Goal: Task Accomplishment & Management: Manage account settings

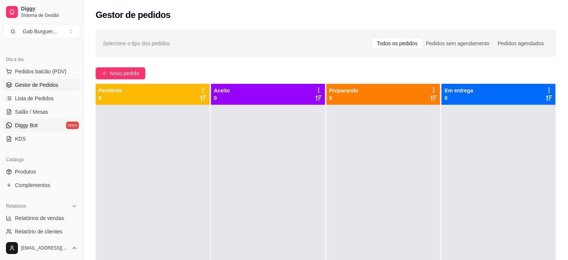
scroll to position [75, 0]
click at [28, 169] on span "Produtos" at bounding box center [25, 169] width 21 height 7
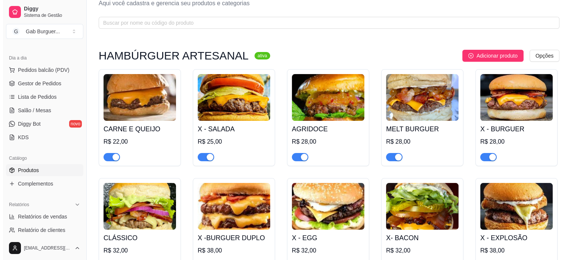
scroll to position [37, 0]
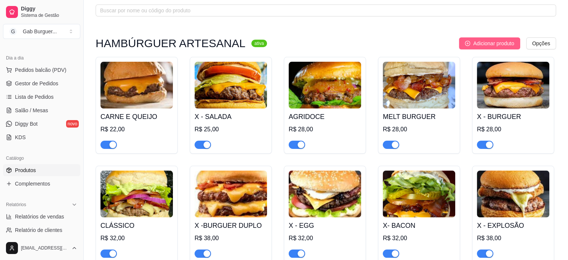
click at [468, 47] on button "Adicionar produto" at bounding box center [489, 43] width 61 height 12
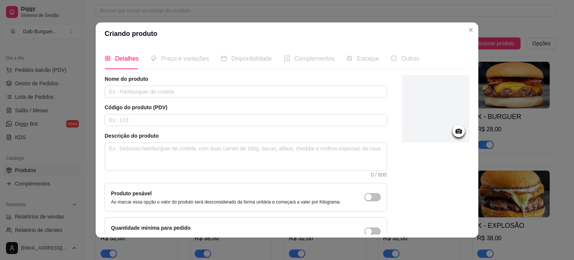
click at [456, 129] on div at bounding box center [435, 110] width 67 height 70
click at [456, 130] on icon at bounding box center [459, 131] width 6 height 5
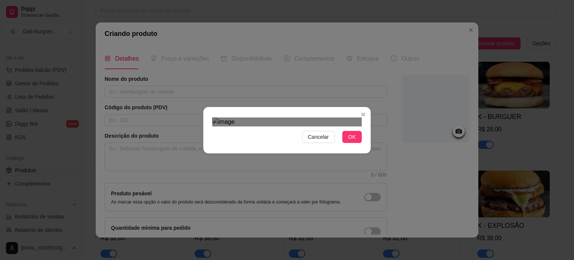
click at [330, 154] on div "Use the arrow keys to move the crop selection area" at bounding box center [294, 221] width 135 height 135
click at [348, 141] on span "OK" at bounding box center [351, 137] width 7 height 8
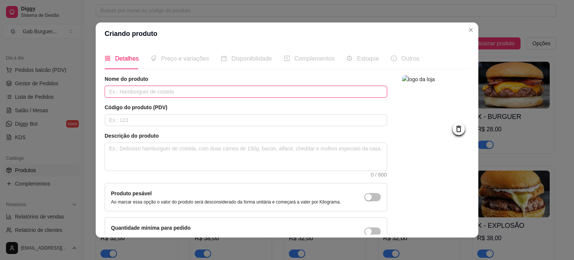
click at [152, 95] on input "text" at bounding box center [246, 92] width 283 height 12
type input "CARAMEL"
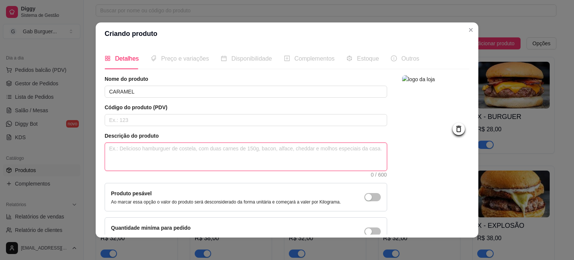
click at [105, 148] on textarea at bounding box center [246, 157] width 282 height 28
type textarea "H"
type textarea "HA"
type textarea "HAM"
type textarea "HAMB"
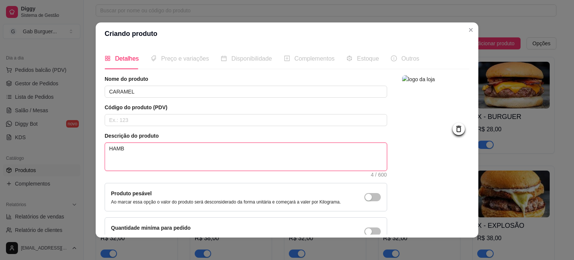
type textarea "HAMBU"
type textarea "HAMBUR"
type textarea "[GEOGRAPHIC_DATA]"
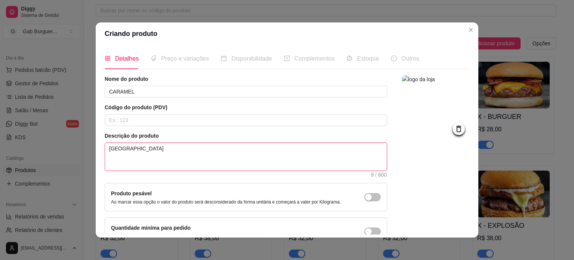
type textarea "HAMBURGUER"
type textarea "[GEOGRAPHIC_DATA]"
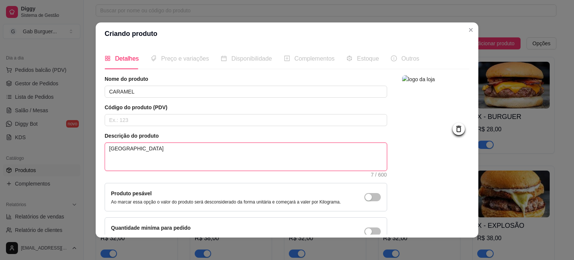
type textarea "[GEOGRAPHIC_DATA]"
type textarea "HAMBUR"
type textarea "HAMBU"
type textarea "HAMB"
type textarea "HAM"
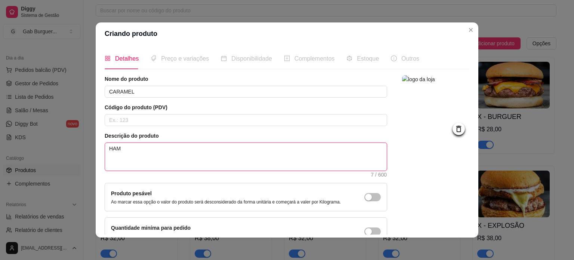
type textarea "HA"
type textarea "H"
type textarea "HA"
type textarea "HAM"
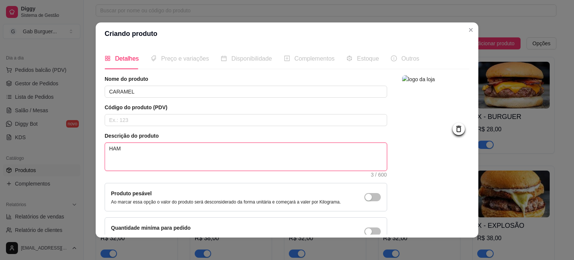
type textarea "HAMB"
type textarea "HAMBÚ"
type textarea "HAMBÚR"
type textarea "HAMBÚRG"
type textarea "HAMBÚRGU"
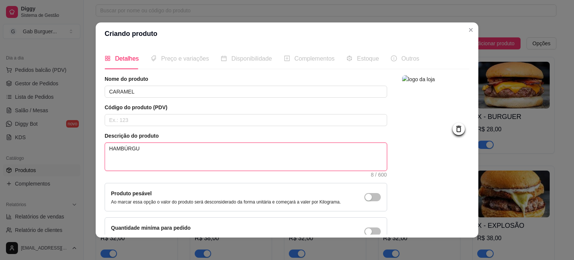
type textarea "HAMBÚRGUE"
type textarea "HAMBÚRGUER"
type textarea "HAMBÚRGUER A"
type textarea "HAMBÚRGUER AR"
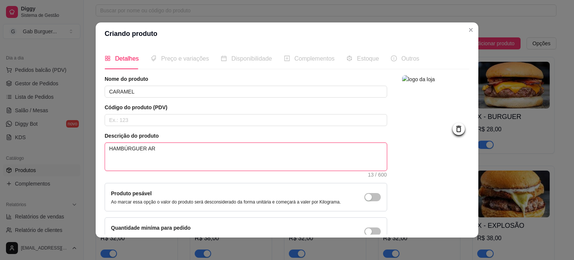
type textarea "HAMBÚRGUER ART"
type textarea "HAMBÚRGUER ARTE"
type textarea "HAMBÚRGUER ARTES"
type textarea "HAMBÚRGUER ARTESA"
type textarea "HAMBÚRGUER ARTESAN"
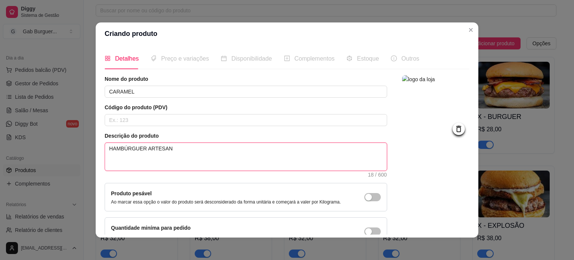
type textarea "HAMBÚRGUER ARTESANA"
type textarea "HAMBÚRGUER ARTESANAL"
type textarea "HAMBÚRGUER ARTESANAL 1"
type textarea "HAMBÚRGUER ARTESANAL 15"
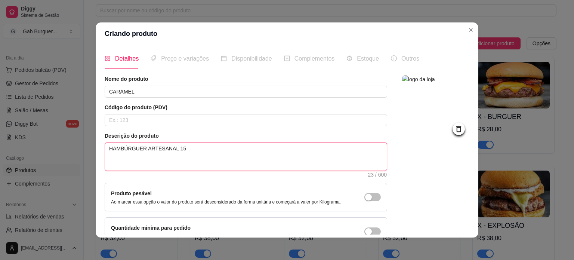
type textarea "HAMBÚRGUER ARTESANAL 150"
type textarea "HAMBÚRGUER ARTESANAL 150g"
type textarea "HAMBÚRGUER ARTESANAL 150g,"
type textarea "HAMBÚRGUER ARTESANAL 150g, Q"
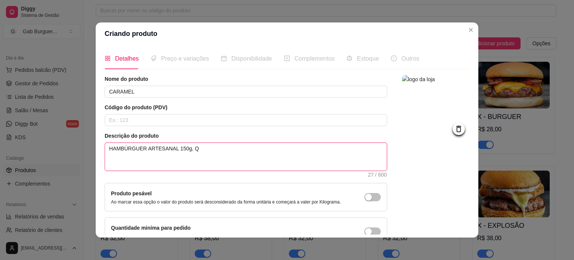
type textarea "HAMBÚRGUER ARTESANAL 150g, QU"
type textarea "HAMBÚRGUER ARTESANAL 150g, QUE"
type textarea "HAMBÚRGUER ARTESANAL 150g, [GEOGRAPHIC_DATA]"
type textarea "HAMBÚRGUER ARTESANAL 150g, QUEIJ"
type textarea "HAMBÚRGUER ARTESANAL 150g, QUEIJO"
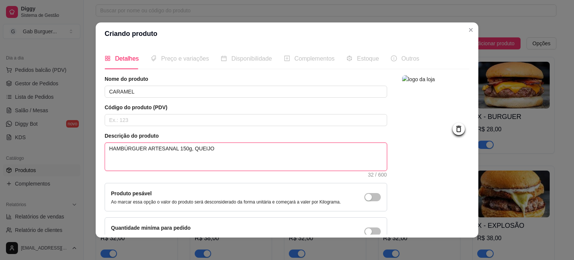
type textarea "HAMBÚRGUER ARTESANAL 150g, QUEIJO"
type textarea "HAMBÚRGUER ARTESANAL 150g, QUEIJO C"
type textarea "HAMBÚRGUER ARTESANAL 150g, QUEIJO CH"
type textarea "HAMBÚRGUER ARTESANAL 150g, QUEIJO CHE"
type textarea "HAMBÚRGUER ARTESANAL 150g, QUEIJO CHED"
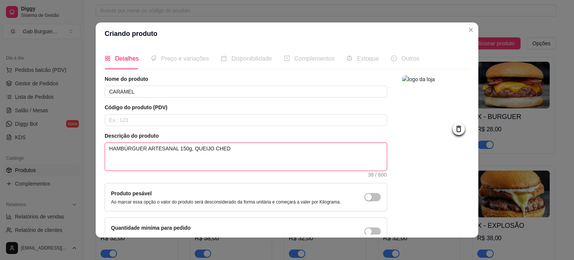
type textarea "HAMBÚRGUER ARTESANAL 150g, QUEIJO CHEDD"
type textarea "HAMBÚRGUER ARTESANAL 150g, [PERSON_NAME]"
type textarea "HAMBÚRGUER ARTESANAL 150g, [PERSON_NAME],"
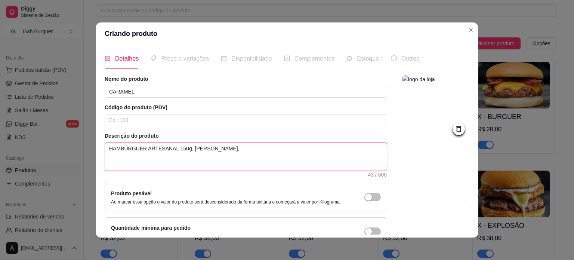
type textarea "HAMBÚRGUER ARTESANAL 150g, [PERSON_NAME], C"
type textarea "HAMBÚRGUER ARTESANAL 150g, QUEIJO CHEDDAR, [GEOGRAPHIC_DATA]"
type textarea "HAMBÚRGUER ARTESANAL 150g, QUEIJO CHEDDAR, CAT"
type textarea "HAMBÚRGUER ARTESANAL 150g, [PERSON_NAME], CATU"
type textarea "HAMBÚRGUER ARTESANAL 150g, [PERSON_NAME], CATUP"
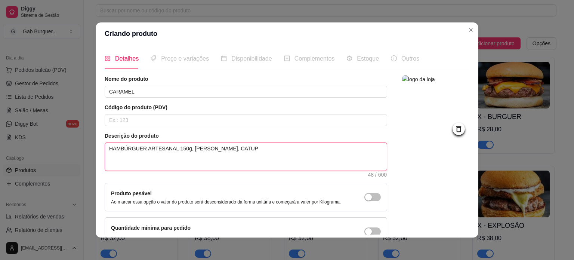
type textarea "HAMBÚRGUER ARTESANAL 150g, QUEIJO CHEDDAR, CATUPI"
type textarea "HAMBÚRGUER ARTESANAL 150g, QUEIJO CHEDDAR, CATUPIR"
type textarea "HAMBÚRGUER ARTESANAL 150g, QUEIJO CHEDDAR, CATUPIRY"
type textarea "HAMBÚRGUER ARTESANAL 150g, QUEIJO CHEDDAR, CATUPIRY O"
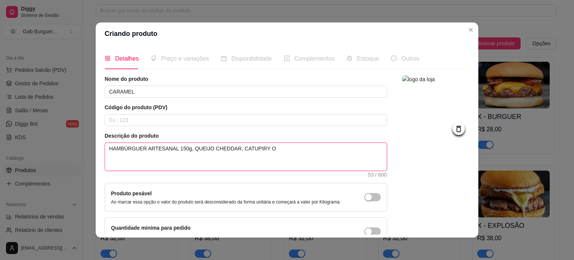
type textarea "HAMBÚRGUER ARTESANAL 150g, QUEIJO CHEDDAR, CATUPIRY OR"
type textarea "HAMBÚRGUER ARTESANAL 150g, QUEIJO CHEDDAR, CATUPIRY ORI"
type textarea "HAMBÚRGUER ARTESANAL 150g, QUEIJO CHEDDAR, CATUPIRY ORIG"
type textarea "HAMBÚRGUER ARTESANAL 150g, QUEIJO CHEDDAR, CATUPIRY ORIGI"
type textarea "HAMBÚRGUER ARTESANAL 150g, QUEIJO CHEDDAR, CATUPIRY ORIGIN"
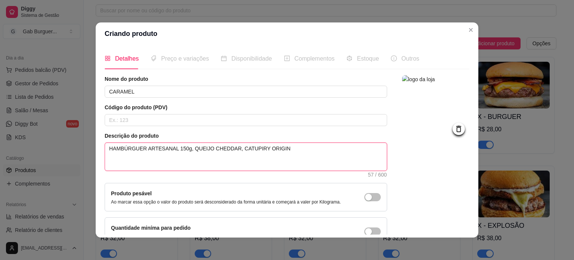
type textarea "HAMBÚRGUER ARTESANAL 150g, QUEIJO CHEDDAR, CATUPIRY ORIGINA"
type textarea "HAMBÚRGUER ARTESANAL 150g, QUEIJO CHEDDAR, CATUPIRY ORIGINAL"
type textarea "HAMBÚRGUER ARTESANAL 150g, QUEIJO CHEDDAR, CATUPIRY ORIGINAL,"
type textarea "HAMBÚRGUER ARTESANAL 150g, QUEIJO CHEDDAR, CATUPIRY ORIGINAL, B"
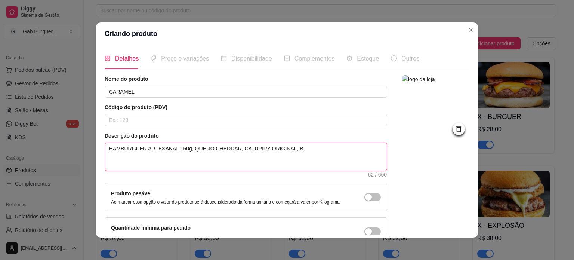
type textarea "HAMBÚRGUER ARTESANAL 150g, QUEIJO CHEDDAR, CATUPIRY ORIGINAL, BA"
type textarea "HAMBÚRGUER ARTESANAL 150g, QUEIJO CHEDDAR, CATUPIRY ORIGINAL, BAC"
type textarea "HAMBÚRGUER ARTESANAL 150g, QUEIJO CHEDDAR, CATUPIRY ORIGINAL, BACO"
type textarea "HAMBÚRGUER ARTESANAL 150g, QUEIJO CHEDDAR, CATUPIRY ORIGINAL, BACON"
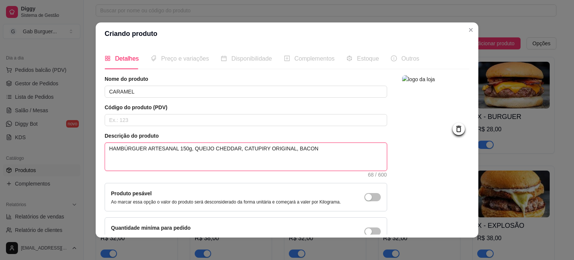
type textarea "HAMBÚRGUER ARTESANAL 150g, QUEIJO CHEDDAR, CATUPIRY ORIGINAL, BACON C"
type textarea "HAMBÚRGUER ARTESANAL 150g, QUEIJO CHEDDAR, CATUPIRY ORIGINAL, BACON CA"
type textarea "HAMBÚRGUER ARTESANAL 150g, QUEIJO CHEDDAR, CATUPIRY ORIGINAL, BACON CAR"
type textarea "HAMBÚRGUER ARTESANAL 150g, QUEIJO CHEDDAR, CATUPIRY ORIGINAL, BACON CARA"
type textarea "HAMBÚRGUER ARTESANAL 150g, QUEIJO CHEDDAR, CATUPIRY ORIGINAL, BACON CARAM"
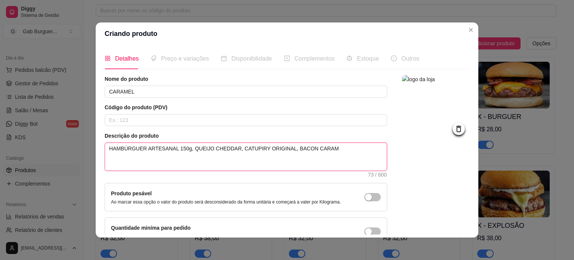
type textarea "HAMBÚRGUER ARTESANAL 150g, QUEIJO CHEDDAR, CATUPIRY ORIGINAL, BACON CARAME"
type textarea "HAMBÚRGUER ARTESANAL 150g, QUEIJO CHEDDAR, CATUPIRY ORIGINAL, BACON CARAMEL"
type textarea "HAMBÚRGUER ARTESANAL 150g, QUEIJO CHEDDAR, CATUPIRY ORIGINAL, BACON CARAMELI"
type textarea "HAMBÚRGUER ARTESANAL 150g, QUEIJO CHEDDAR, CATUPIRY ORIGINAL, BACON CARAMELIZ"
type textarea "HAMBÚRGUER ARTESANAL 150g, QUEIJO CHEDDAR, CATUPIRY ORIGINAL, BACON CARAMELIZA"
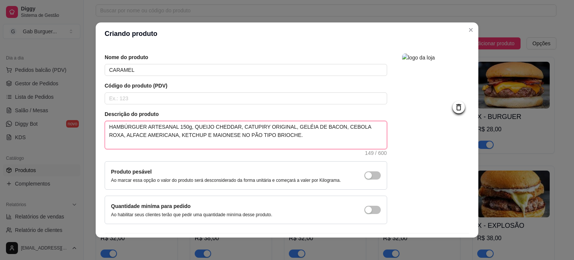
scroll to position [43, 0]
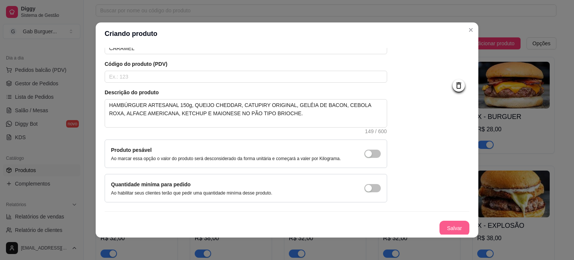
click at [447, 225] on button "Salvar" at bounding box center [455, 228] width 30 height 15
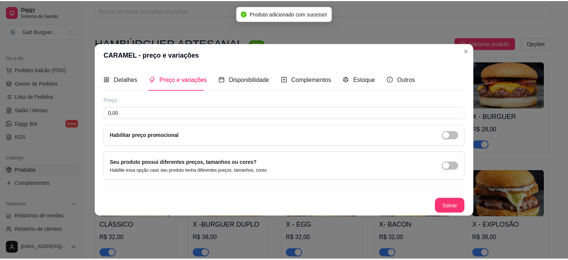
scroll to position [0, 0]
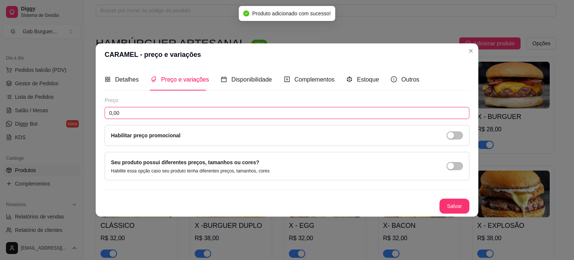
click at [136, 109] on input "0,00" at bounding box center [287, 113] width 365 height 12
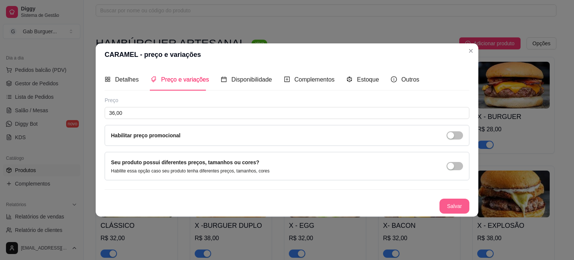
click at [465, 200] on button "Salvar" at bounding box center [455, 205] width 30 height 15
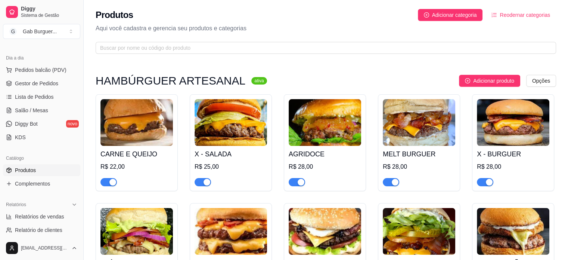
click at [499, 14] on button "Reodernar categorias" at bounding box center [521, 15] width 71 height 12
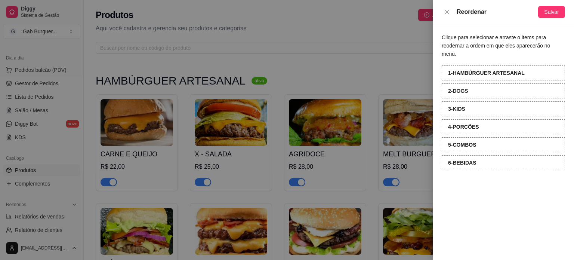
click at [392, 81] on div at bounding box center [287, 130] width 574 height 260
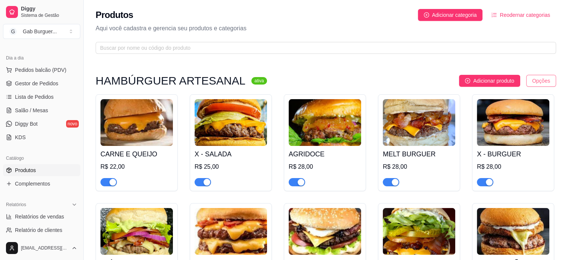
click at [550, 80] on html "Diggy Sistema de Gestão G Gab Burguer ... Loja fechada Período gratuito até 16/…" at bounding box center [284, 130] width 568 height 260
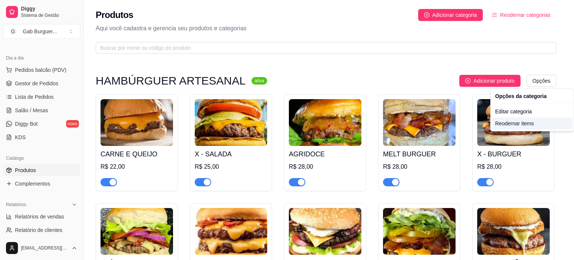
click at [517, 124] on div "Reodernar items" at bounding box center [532, 123] width 80 height 12
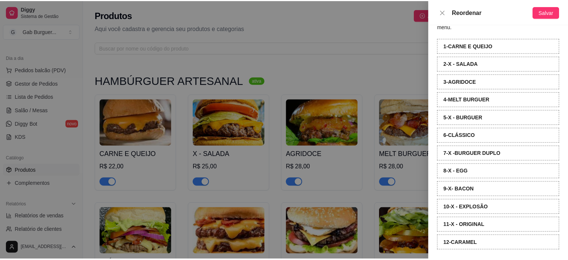
scroll to position [28, 0]
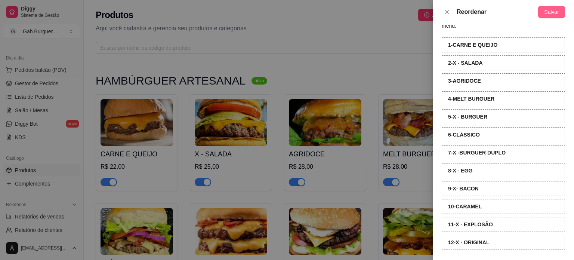
click at [556, 14] on span "Salvar" at bounding box center [551, 12] width 15 height 8
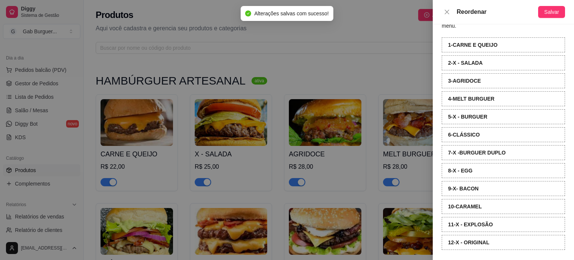
click at [367, 68] on div at bounding box center [287, 130] width 574 height 260
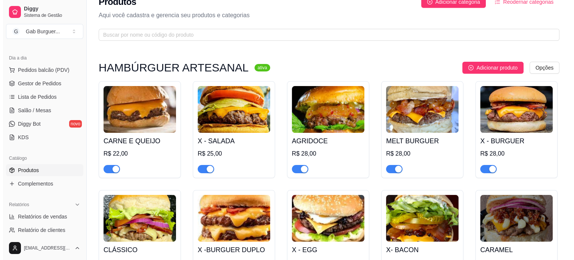
scroll to position [0, 0]
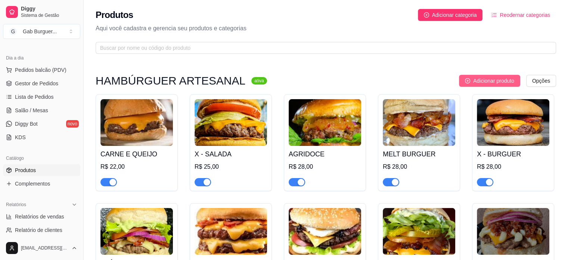
click at [487, 78] on span "Adicionar produto" at bounding box center [494, 81] width 41 height 8
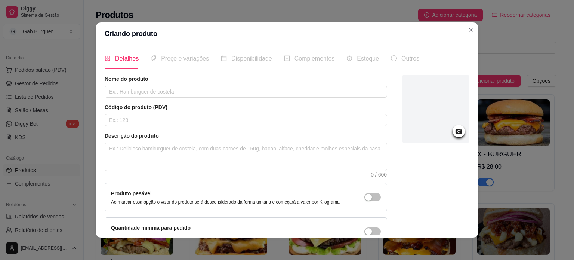
click at [454, 134] on icon at bounding box center [458, 131] width 9 height 9
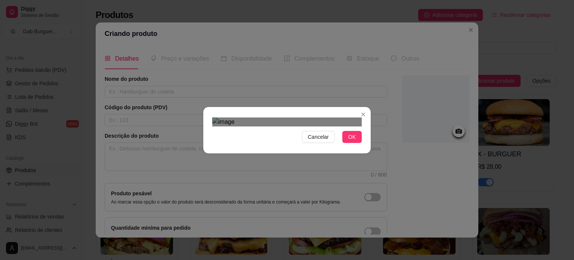
click at [257, 117] on div at bounding box center [287, 121] width 150 height 9
click at [268, 169] on div "Use the arrow keys to move the crop selection area" at bounding box center [286, 217] width 96 height 96
drag, startPoint x: 355, startPoint y: 231, endPoint x: 347, endPoint y: 222, distance: 12.4
click at [355, 143] on button "OK" at bounding box center [351, 137] width 19 height 12
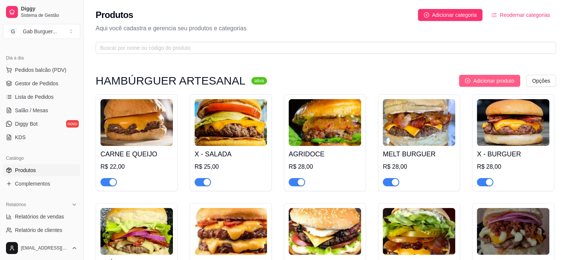
click at [496, 77] on span "Adicionar produto" at bounding box center [494, 81] width 41 height 8
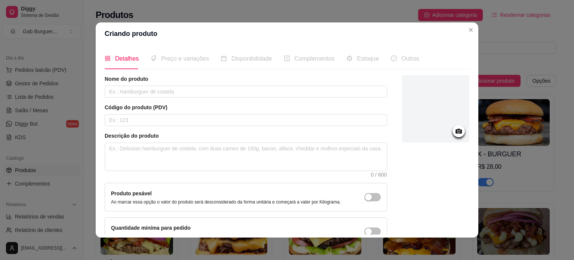
click at [454, 131] on icon at bounding box center [458, 131] width 9 height 9
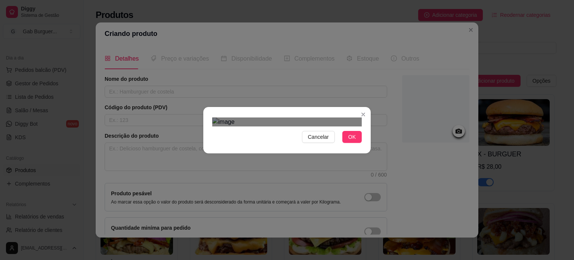
click at [257, 187] on div "Use the arrow keys to move the north west drag handle to change the crop select…" at bounding box center [257, 187] width 0 height 0
click at [273, 169] on div "Use the arrow keys to move the crop selection area" at bounding box center [284, 215] width 93 height 93
click at [317, 179] on div "Use the arrow keys to move the crop selection area" at bounding box center [279, 220] width 83 height 83
click at [289, 182] on div "Use the arrow keys to move the crop selection area" at bounding box center [287, 223] width 82 height 82
click at [289, 177] on div "Use the arrow keys to move the crop selection area" at bounding box center [287, 218] width 82 height 82
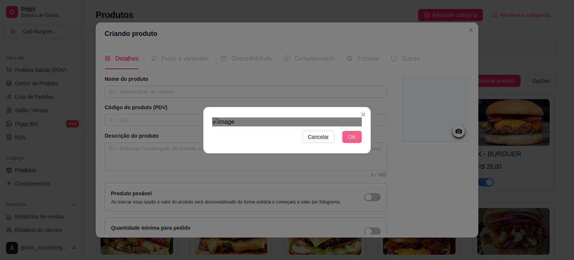
click at [352, 141] on span "OK" at bounding box center [351, 137] width 7 height 8
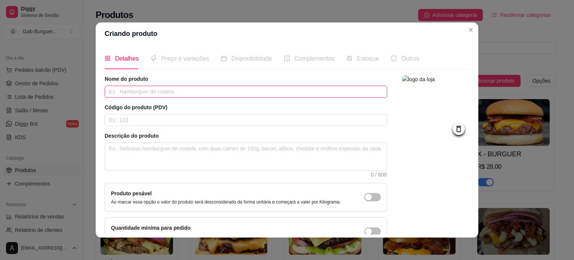
click at [148, 94] on input "text" at bounding box center [246, 92] width 283 height 12
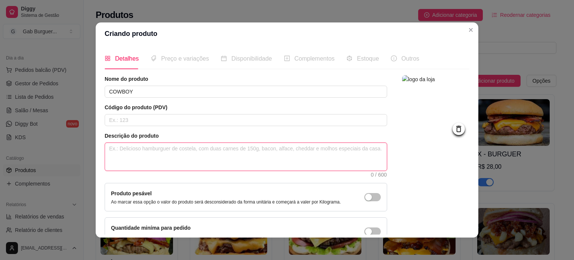
click at [147, 148] on textarea at bounding box center [246, 157] width 282 height 28
click at [295, 146] on textarea "HAMBÚRGUER ARTESANAL 150g, QUEIJO CHEDDAR, BACON, ANEIS DE CEBOLA , TOMATE E AL…" at bounding box center [246, 157] width 282 height 28
click at [319, 146] on textarea "HAMBÚRGUER ARTESANAL 150g, QUEIJO CHEDDAR, BACON, ANEIS DE CEBOLA , TOMATE E AL…" at bounding box center [246, 157] width 282 height 28
click at [343, 152] on textarea "HAMBÚRGUER ARTESANAL 150g, QUEIJO CHEDDAR, BACON, ANEIS DE CEBOLA , TOMATE, ALF…" at bounding box center [246, 157] width 282 height 28
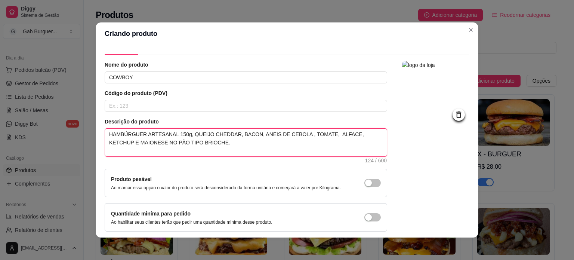
scroll to position [37, 0]
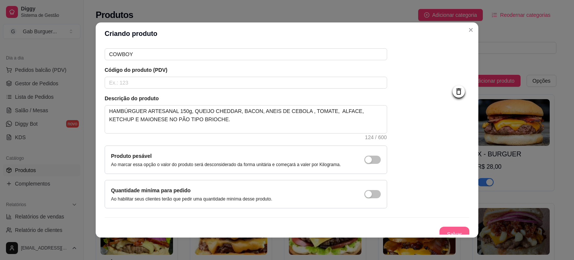
click at [440, 229] on button "Salvar" at bounding box center [455, 233] width 30 height 15
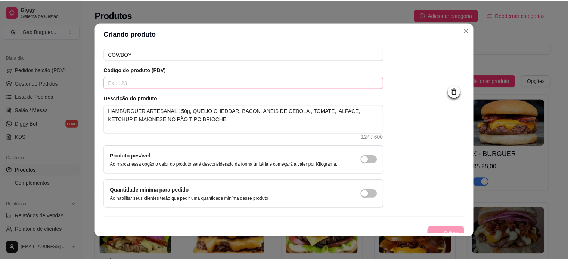
scroll to position [0, 0]
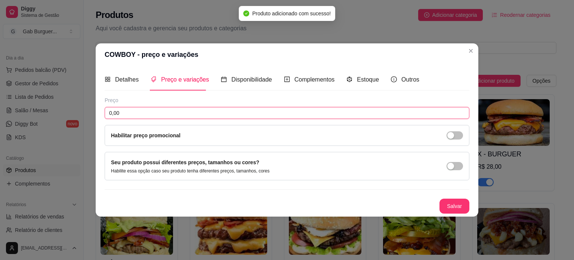
click at [155, 111] on input "0,00" at bounding box center [287, 113] width 365 height 12
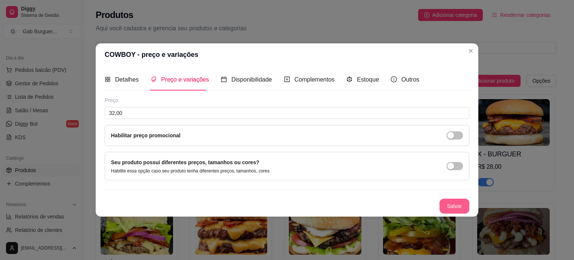
click at [450, 207] on button "Salvar" at bounding box center [455, 205] width 30 height 15
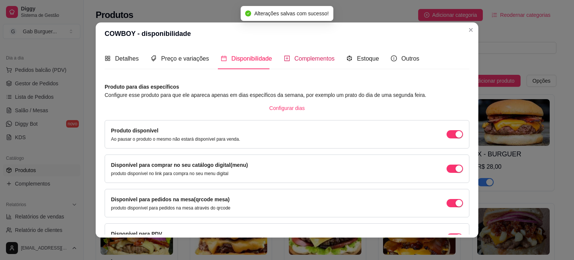
click at [295, 59] on span "Complementos" at bounding box center [315, 58] width 40 height 6
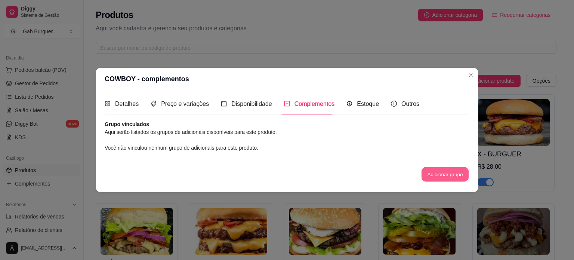
click at [424, 173] on button "Adicionar grupo" at bounding box center [445, 174] width 47 height 15
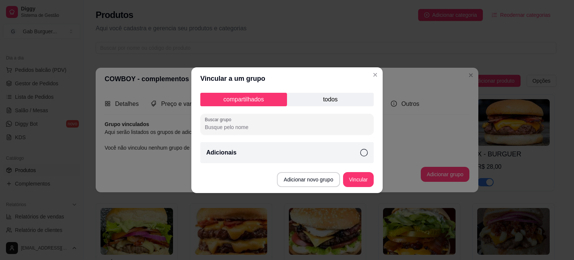
click at [335, 100] on p "todos" at bounding box center [330, 99] width 87 height 13
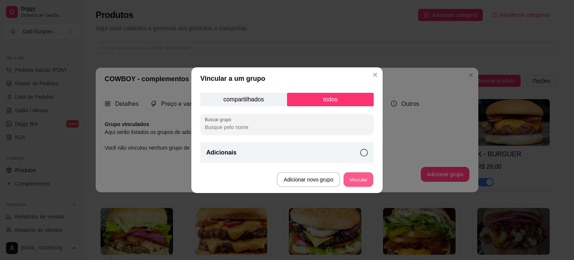
click at [355, 183] on button "Vincular" at bounding box center [358, 179] width 30 height 15
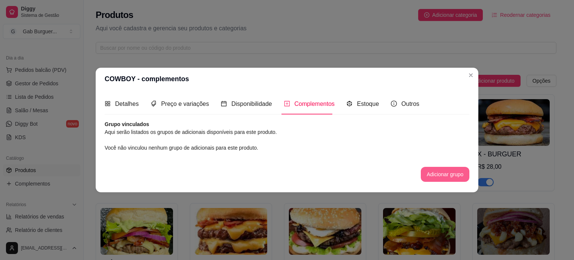
click at [435, 174] on button "Adicionar grupo" at bounding box center [445, 174] width 49 height 15
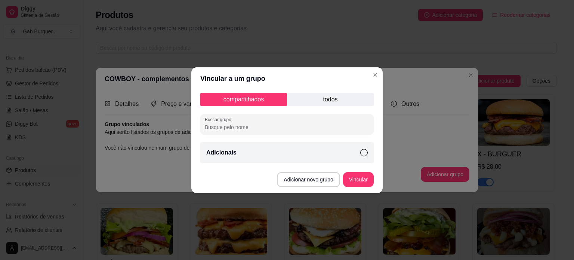
click at [364, 154] on icon at bounding box center [363, 152] width 7 height 7
click at [363, 180] on button "Vincular" at bounding box center [358, 179] width 30 height 15
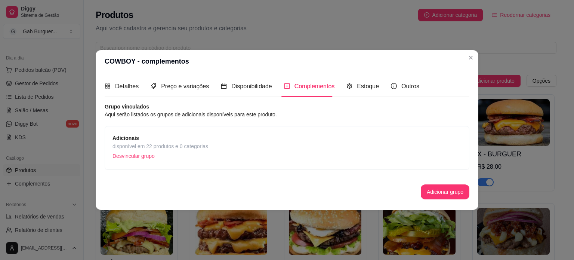
click at [374, 79] on div "Estoque" at bounding box center [362, 85] width 33 height 21
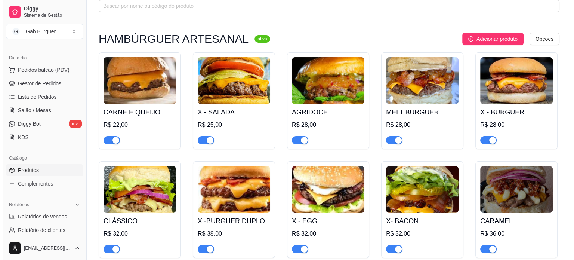
scroll to position [37, 0]
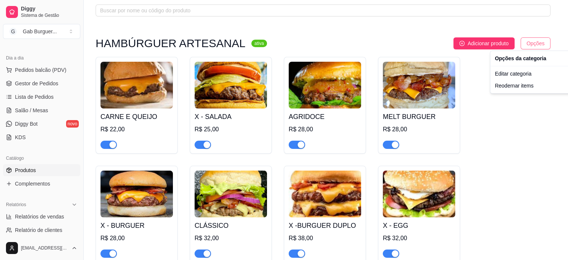
click at [542, 47] on html "Diggy Sistema de Gestão G Gab Burguer ... Loja fechada Período gratuito até 16/…" at bounding box center [284, 93] width 568 height 260
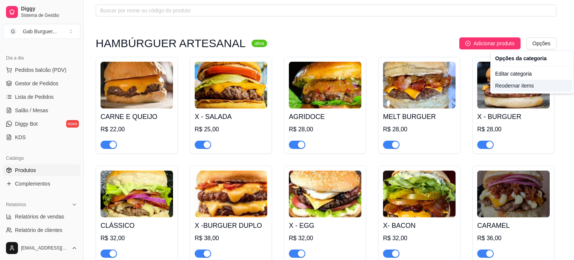
click at [517, 86] on div "Reodernar items" at bounding box center [532, 86] width 80 height 12
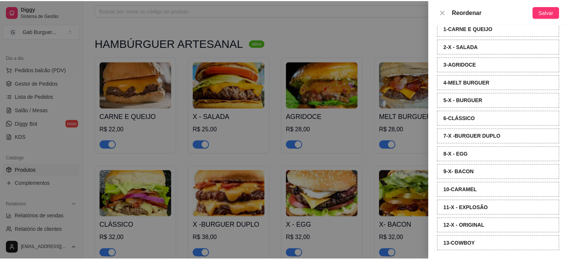
scroll to position [46, 0]
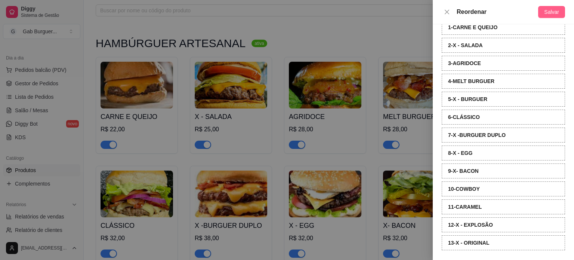
click at [549, 12] on span "Salvar" at bounding box center [551, 12] width 15 height 8
click at [372, 3] on div at bounding box center [287, 130] width 574 height 260
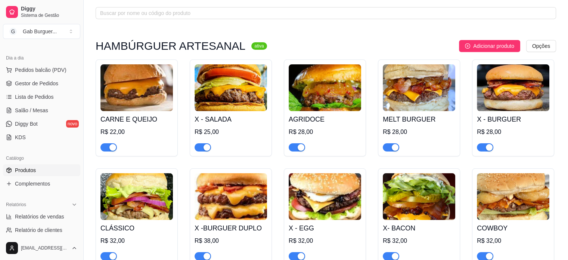
scroll to position [75, 0]
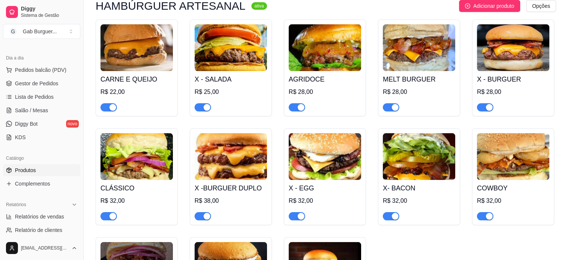
click at [508, 164] on img at bounding box center [513, 156] width 73 height 47
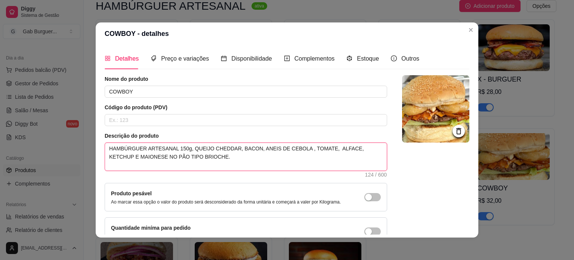
drag, startPoint x: 103, startPoint y: 149, endPoint x: 247, endPoint y: 166, distance: 144.5
click at [247, 166] on textarea "HAMBÚRGUER ARTESANAL 150g, QUEIJO CHEDDAR, BACON, ANEIS DE CEBOLA , TOMATE, ALF…" at bounding box center [246, 157] width 282 height 28
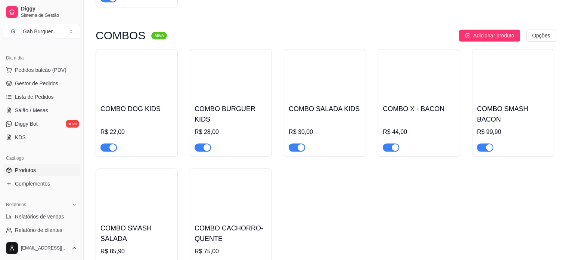
scroll to position [934, 0]
